Goal: Understand process/instructions

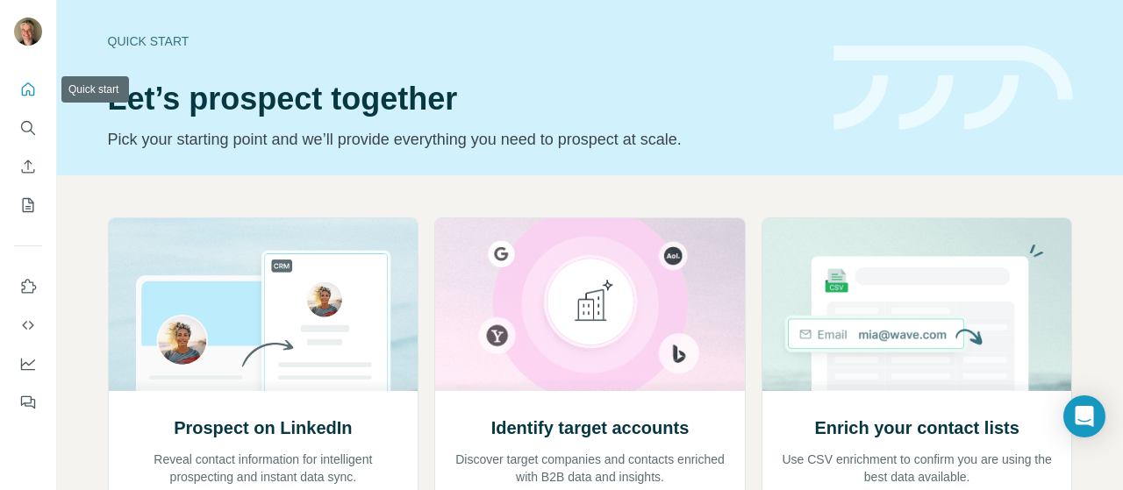
click at [26, 90] on icon "Quick start" at bounding box center [28, 88] width 13 height 13
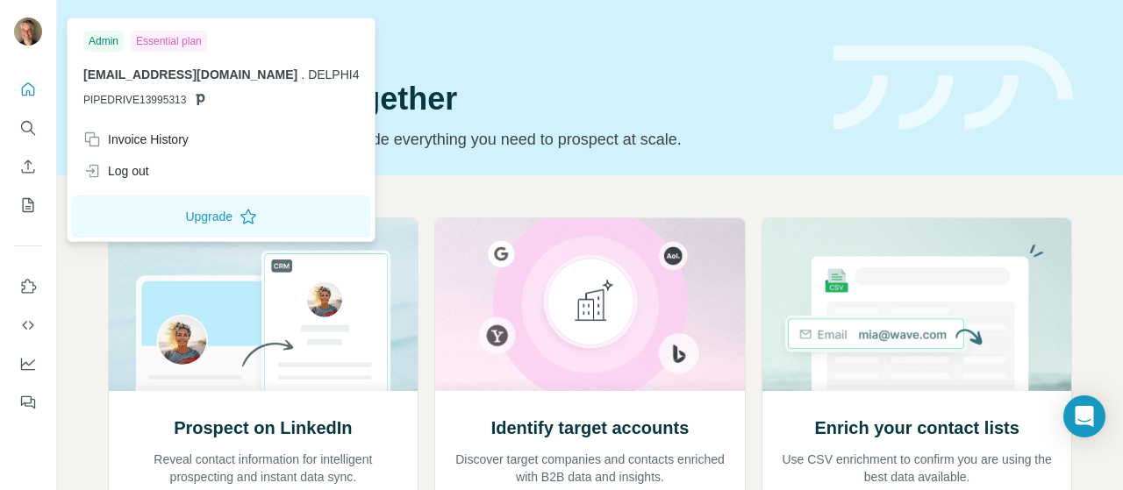
click at [22, 34] on img at bounding box center [28, 32] width 28 height 28
click at [104, 44] on div "Admin" at bounding box center [103, 41] width 40 height 21
click at [184, 68] on span "[EMAIL_ADDRESS][DOMAIN_NAME]" at bounding box center [190, 75] width 214 height 14
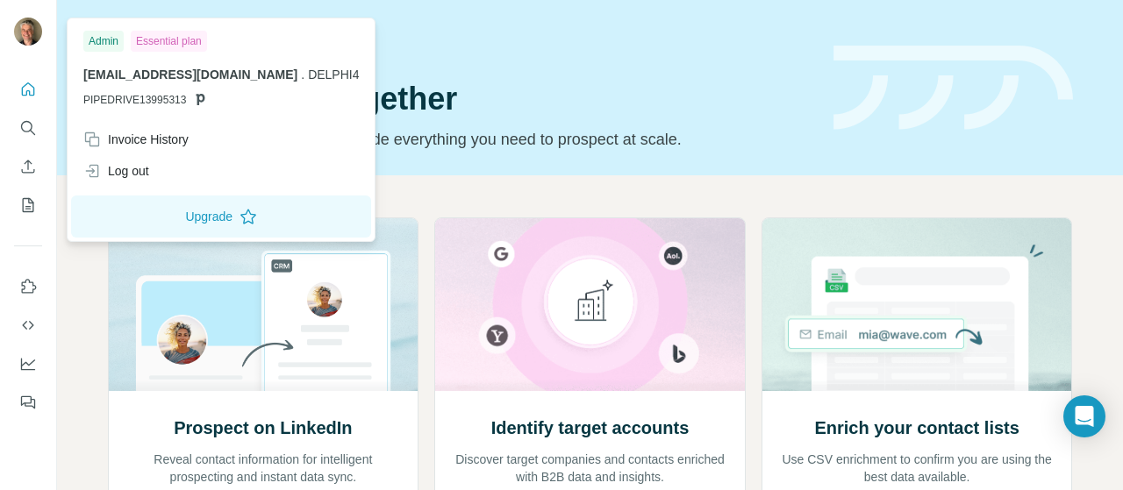
click at [95, 45] on div "Admin" at bounding box center [103, 41] width 40 height 21
click at [30, 87] on icon "Quick start" at bounding box center [28, 90] width 18 height 18
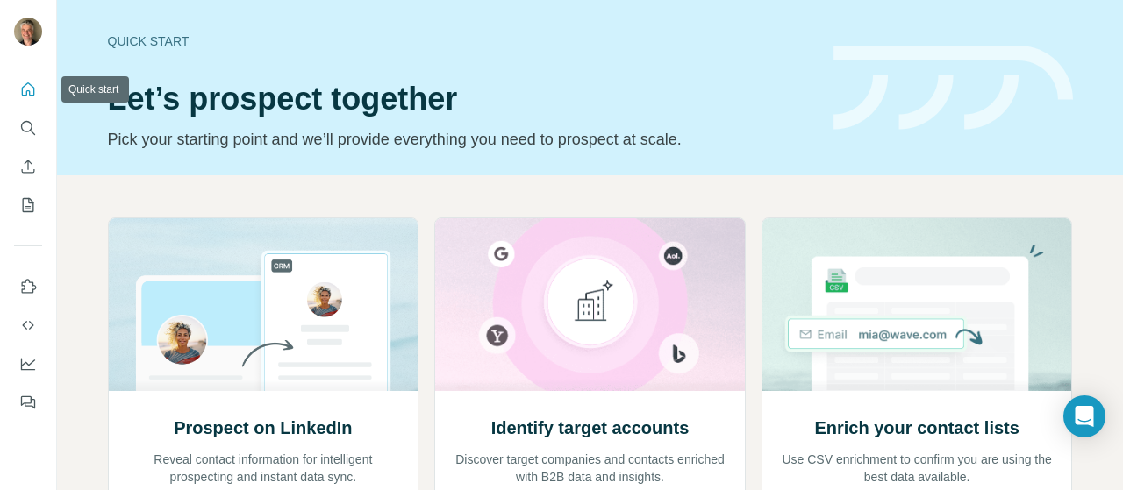
click at [30, 87] on icon "Quick start" at bounding box center [28, 90] width 18 height 18
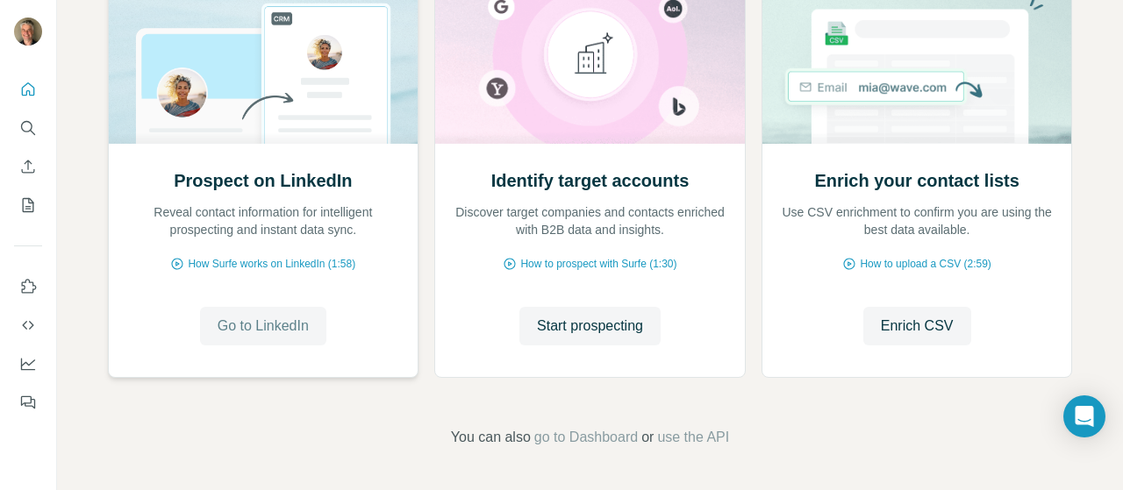
click at [240, 338] on button "Go to LinkedIn" at bounding box center [263, 326] width 126 height 39
